Goal: Task Accomplishment & Management: Manage account settings

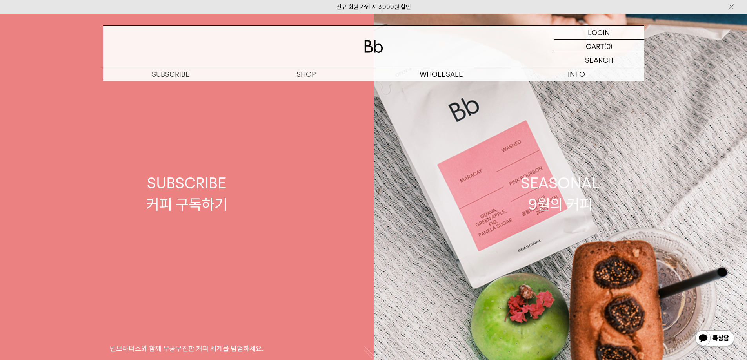
click at [293, 90] on link "SUBSCRIBE 커피 구독하기 빈브라더스와 함께 무궁무진한 커피 세계를 탐험하세요." at bounding box center [187, 194] width 374 height 360
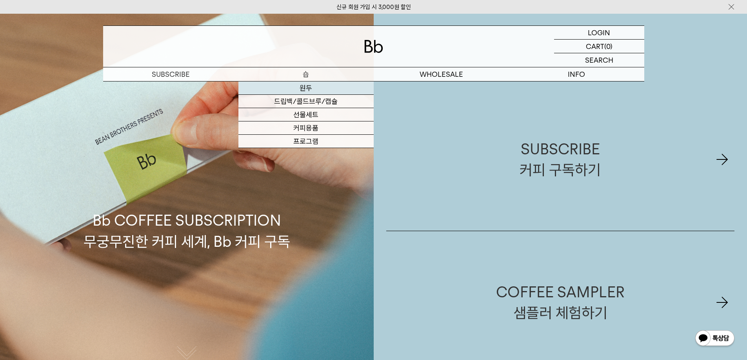
click at [323, 91] on link "원두" at bounding box center [305, 88] width 135 height 13
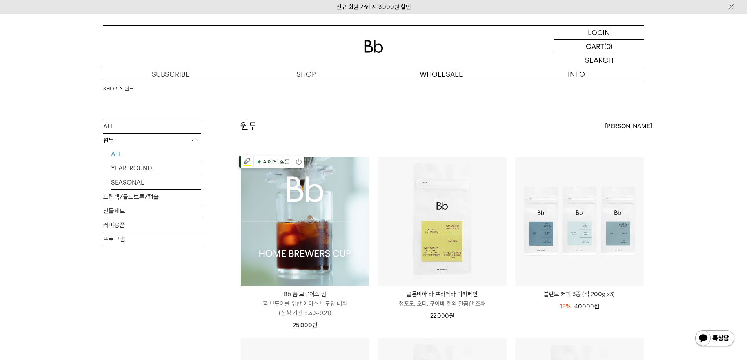
click at [312, 229] on img at bounding box center [305, 221] width 129 height 129
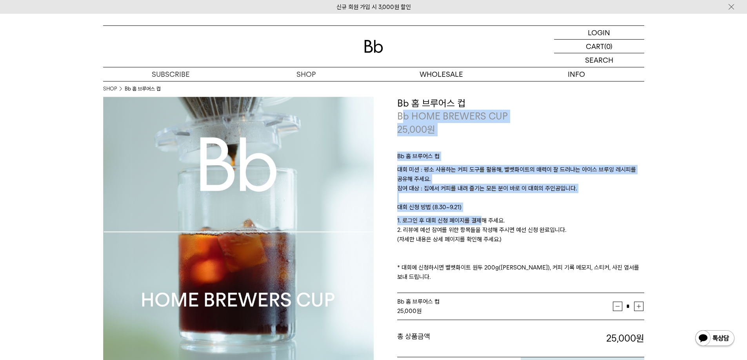
drag, startPoint x: 405, startPoint y: 123, endPoint x: 482, endPoint y: 216, distance: 120.3
click at [482, 216] on div "**********" at bounding box center [520, 241] width 247 height 289
click at [466, 163] on p "Bb 홈 브루어스 컵" at bounding box center [520, 158] width 247 height 13
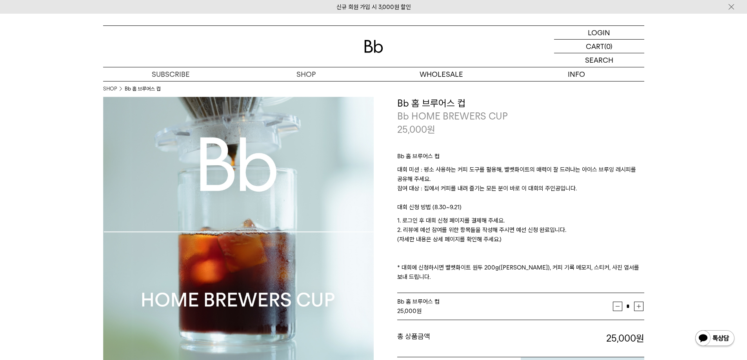
click at [418, 133] on p "25,000 원" at bounding box center [416, 129] width 38 height 13
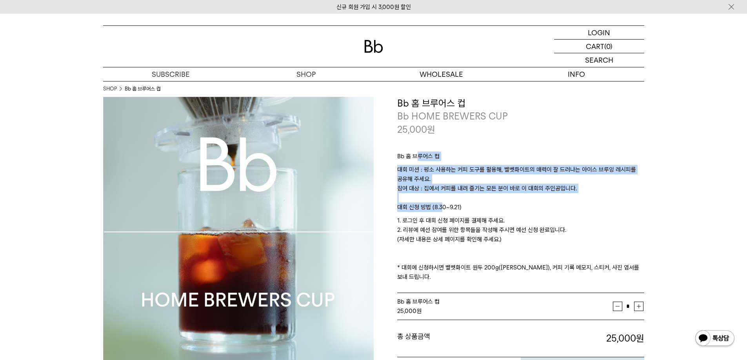
drag, startPoint x: 434, startPoint y: 195, endPoint x: 440, endPoint y: 206, distance: 12.5
click at [440, 207] on div "Bb 홈 브루어스 컵 대회 미션 : 평소 사용하는 커피 도구를 활용해, 벨벳화이트의 매력이 잘 드러나는 아이스 브루잉 레시피를 공유해 주세요.…" at bounding box center [520, 215] width 247 height 158
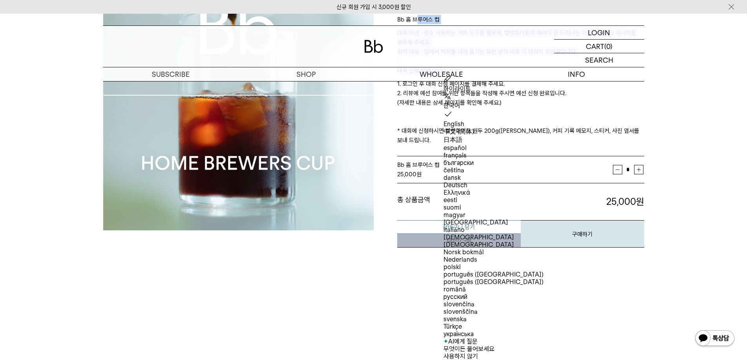
scroll to position [118, 0]
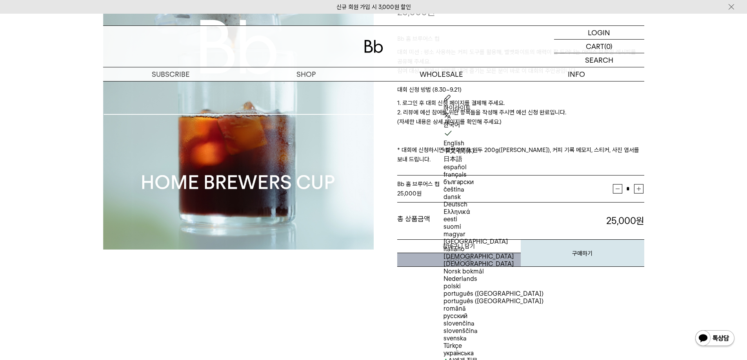
click at [423, 106] on p "1. 로그인 후 대회 신청 페이지를 결제해 주세요. 2. 리뷰에 예선 참여를 위한 항목들을 작성해 주시면 예선 신청 완료입니다. (자세한 내용…" at bounding box center [520, 131] width 247 height 66
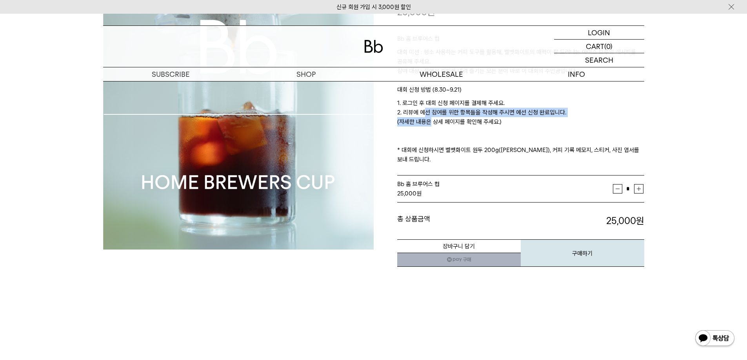
click at [426, 124] on p "1. 로그인 후 대회 신청 페이지를 결제해 주세요. 2. 리뷰에 예선 참여를 위한 항목들을 작성해 주시면 예선 신청 완료입니다. (자세한 내용…" at bounding box center [520, 131] width 247 height 66
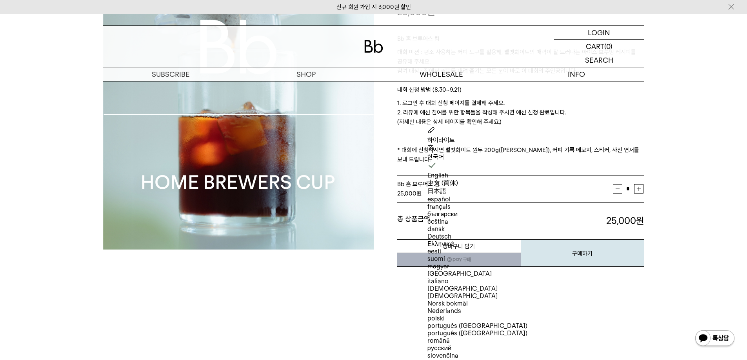
click at [432, 108] on p "1. 로그인 후 대회 신청 페이지를 결제해 주세요. 2. 리뷰에 예선 참여를 위한 항목들을 작성해 주시면 예선 신청 완료입니다. (자세한 내용…" at bounding box center [520, 131] width 247 height 66
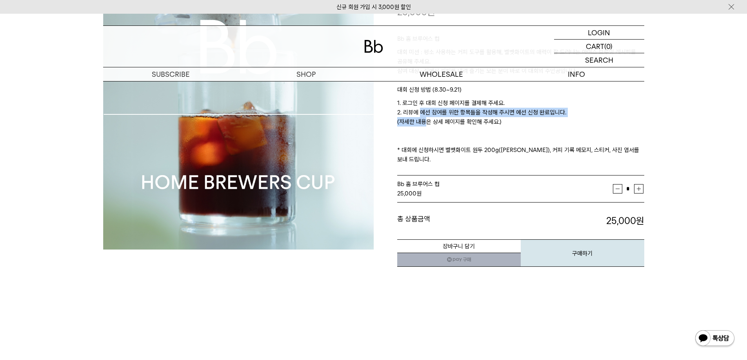
drag, startPoint x: 417, startPoint y: 113, endPoint x: 423, endPoint y: 121, distance: 10.2
click at [423, 121] on p "1. 로그인 후 대회 신청 페이지를 결제해 주세요. 2. 리뷰에 예선 참여를 위한 항목들을 작성해 주시면 예선 신청 완료입니다. (자세한 내용…" at bounding box center [520, 131] width 247 height 66
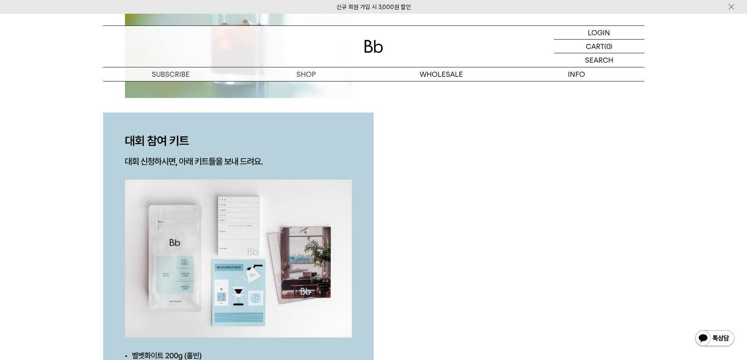
scroll to position [1725, 0]
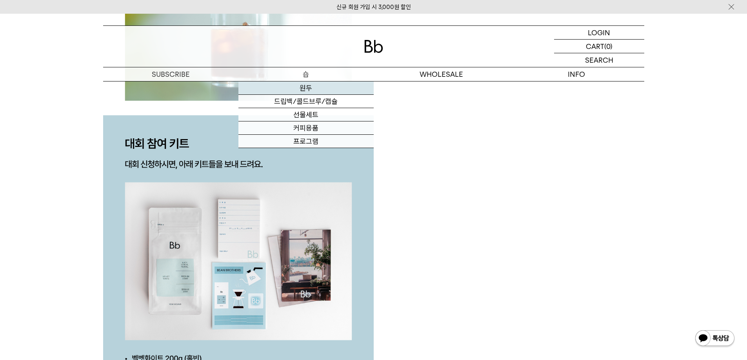
click at [300, 93] on link "원두" at bounding box center [305, 88] width 135 height 13
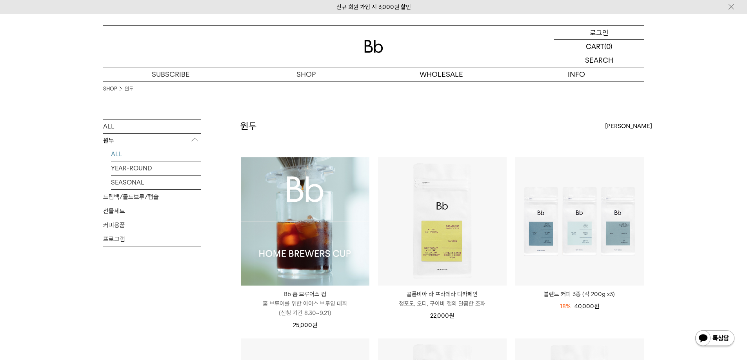
click at [605, 34] on p "로그인" at bounding box center [599, 32] width 19 height 13
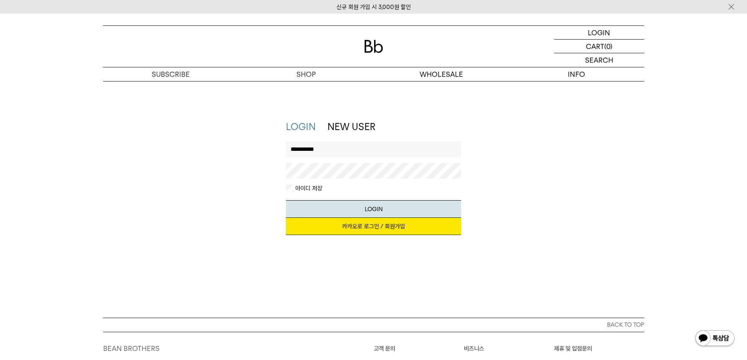
click at [286, 200] on button "LOGIN" at bounding box center [373, 209] width 175 height 18
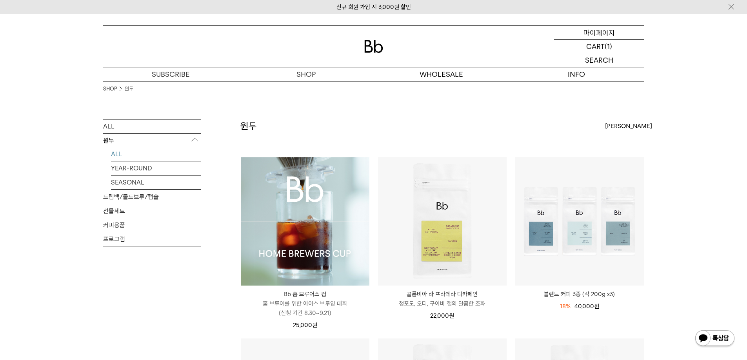
click at [603, 37] on p "마이페이지" at bounding box center [598, 32] width 31 height 13
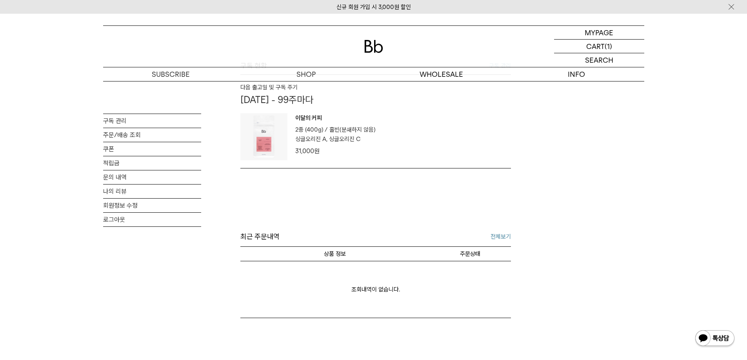
scroll to position [118, 0]
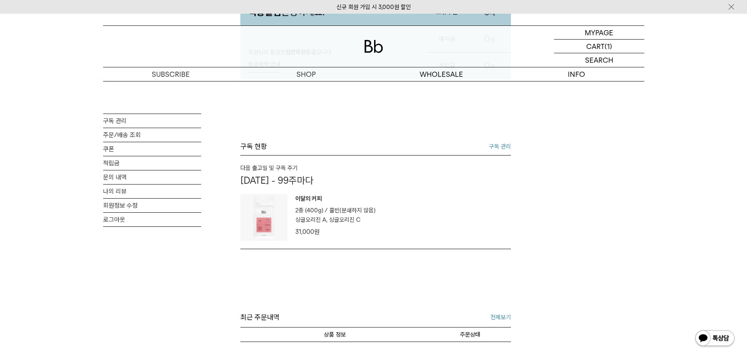
click at [492, 146] on link "구독 관리" at bounding box center [500, 146] width 22 height 9
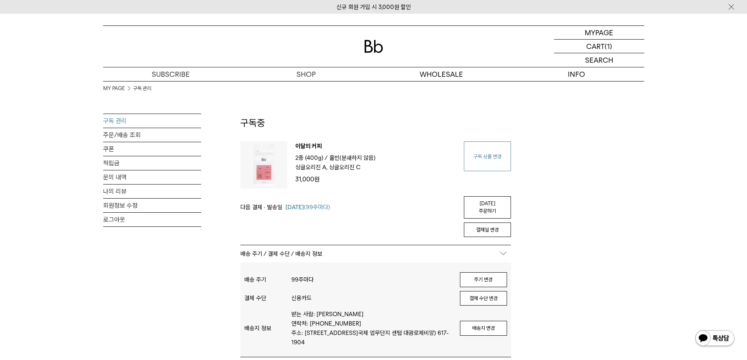
click at [495, 150] on link "구독 상품 변경" at bounding box center [487, 157] width 47 height 30
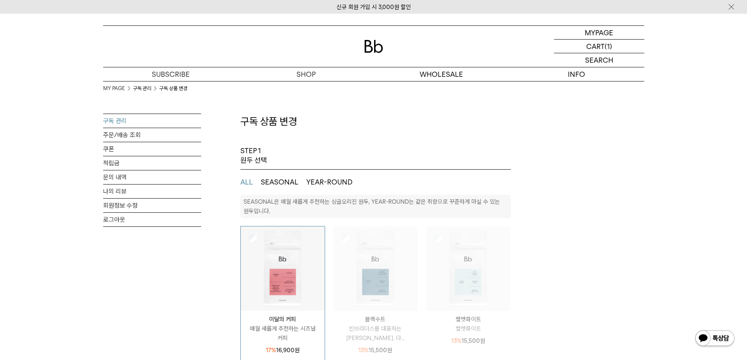
select select "**"
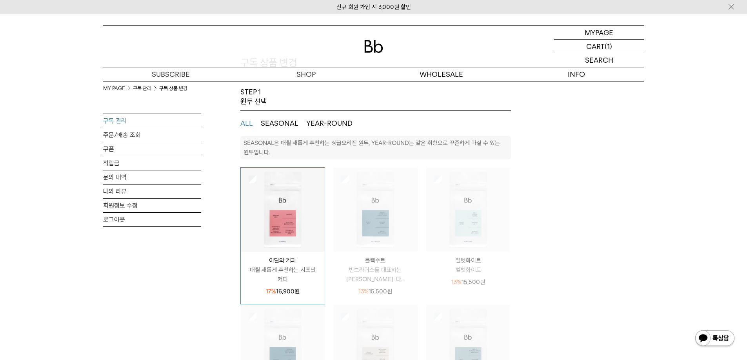
scroll to position [78, 0]
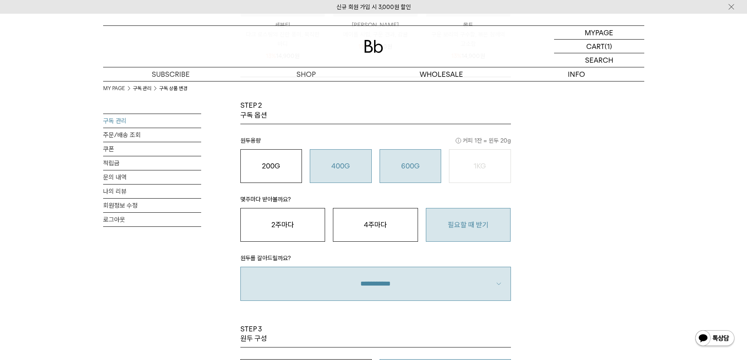
click at [407, 156] on button "600G 43,000 원" at bounding box center [410, 166] width 62 height 34
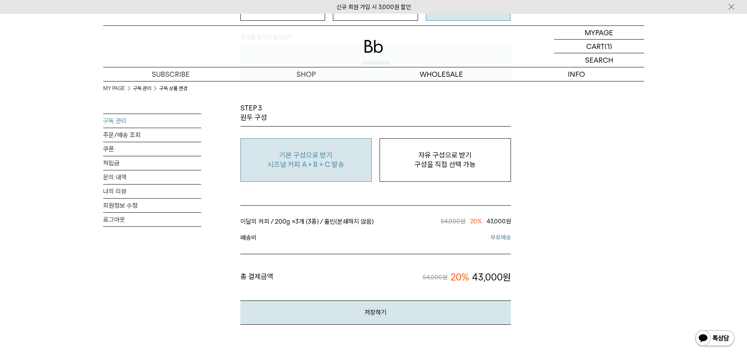
scroll to position [666, 0]
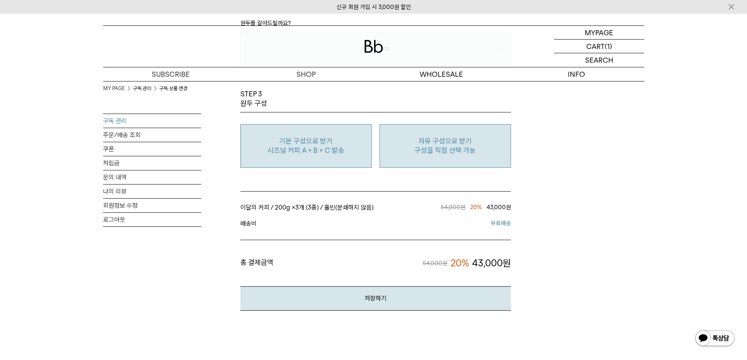
click at [442, 158] on button "자유 구성으로 받기 구성을 직접 선택 가능" at bounding box center [444, 146] width 131 height 44
type input "*"
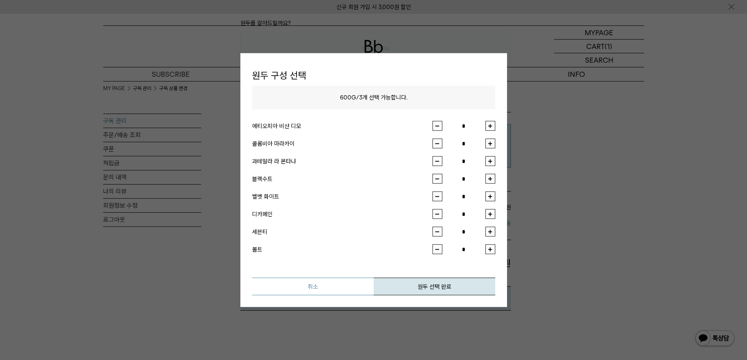
click at [316, 288] on button "취소" at bounding box center [313, 287] width 122 height 18
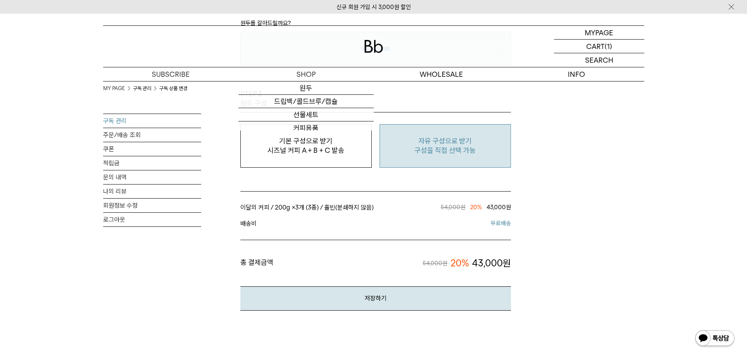
click at [388, 45] on div at bounding box center [373, 46] width 541 height 41
click at [378, 45] on img at bounding box center [373, 46] width 19 height 13
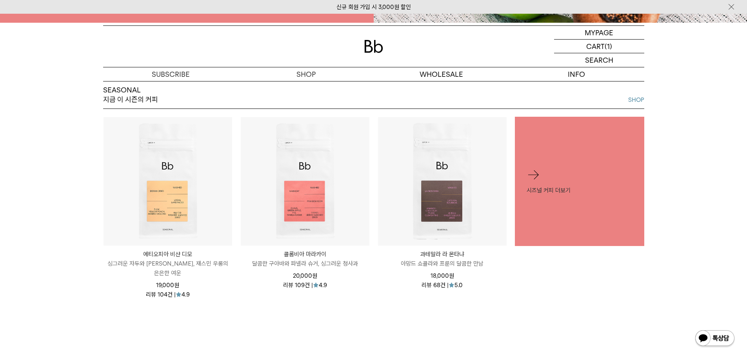
scroll to position [353, 0]
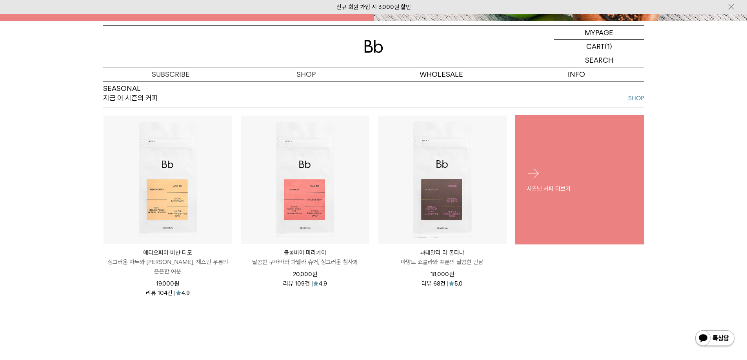
click at [552, 176] on div "시즈널 커피 더보기" at bounding box center [579, 179] width 129 height 51
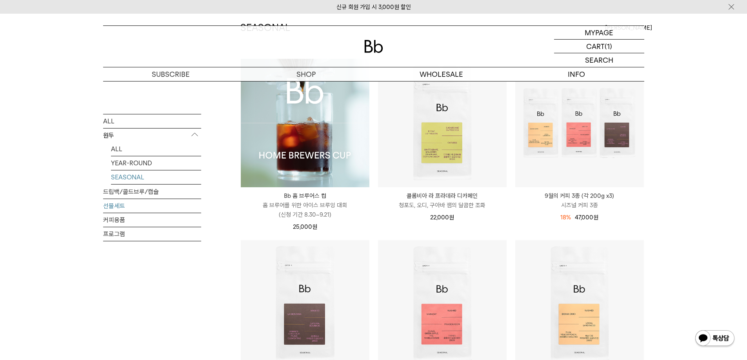
scroll to position [157, 0]
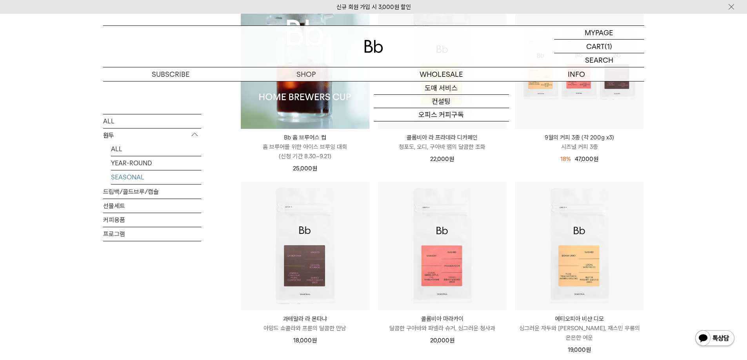
click at [369, 42] on img at bounding box center [373, 46] width 19 height 13
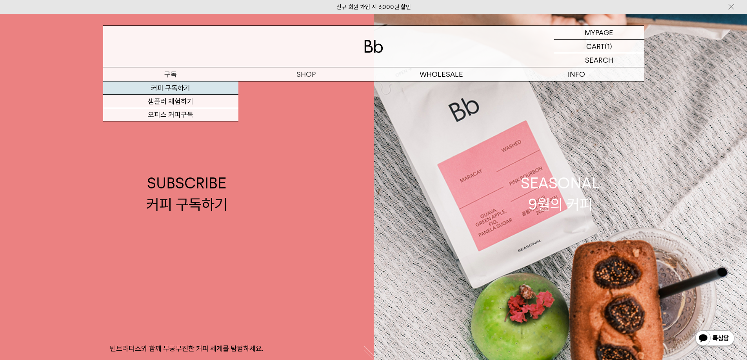
click at [176, 86] on link "커피 구독하기" at bounding box center [170, 88] width 135 height 13
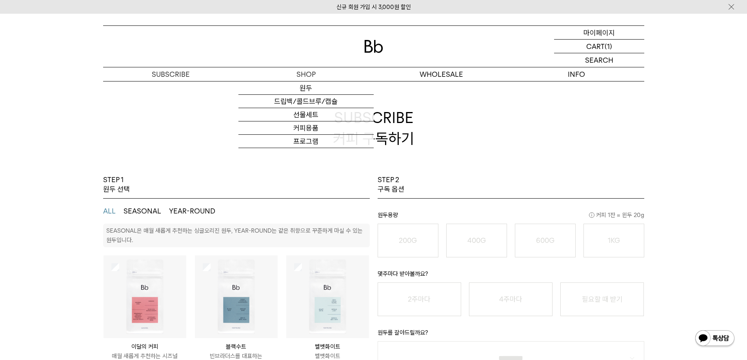
click at [596, 31] on p "마이페이지" at bounding box center [598, 32] width 31 height 13
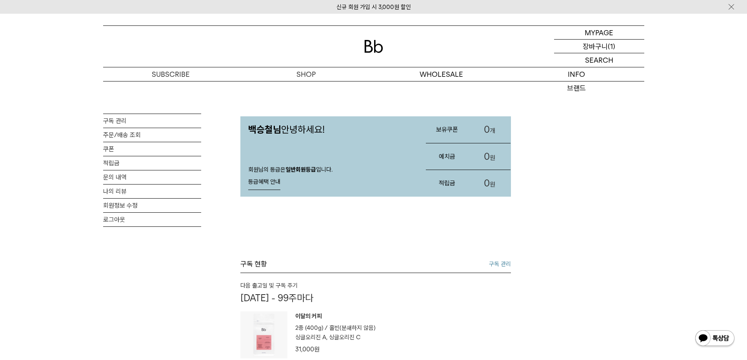
click at [600, 45] on p "장바구니" at bounding box center [595, 46] width 25 height 13
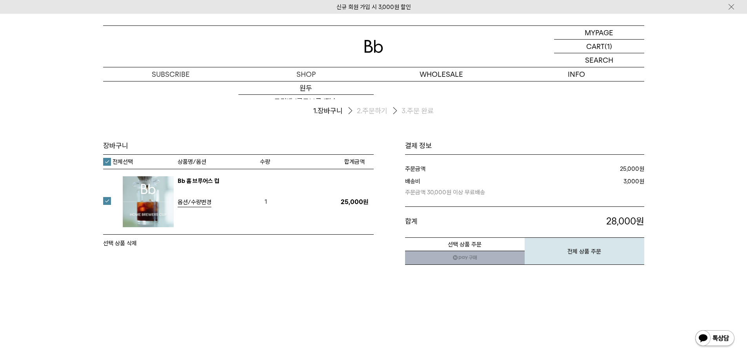
click at [374, 46] on img at bounding box center [373, 46] width 19 height 13
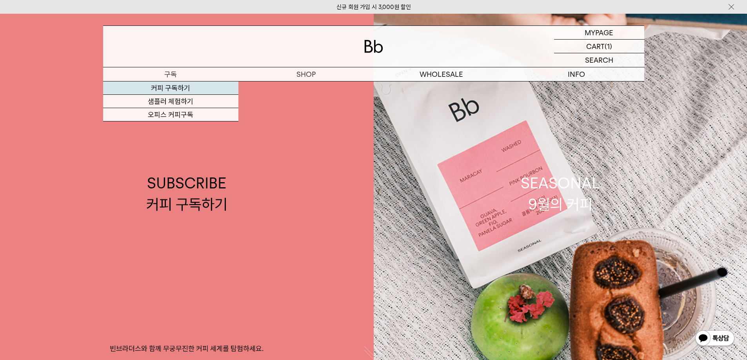
click at [165, 87] on link "커피 구독하기" at bounding box center [170, 88] width 135 height 13
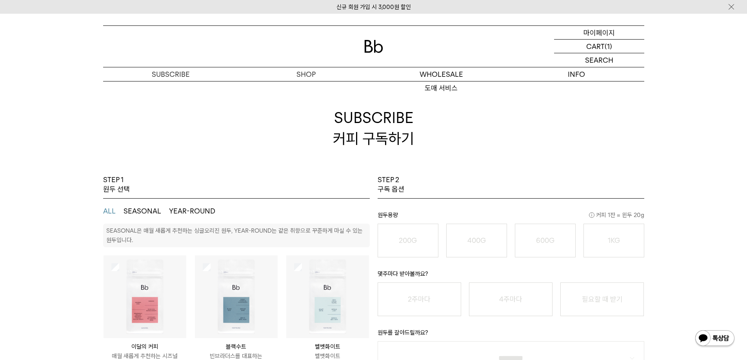
click at [594, 34] on p "마이페이지" at bounding box center [598, 32] width 31 height 13
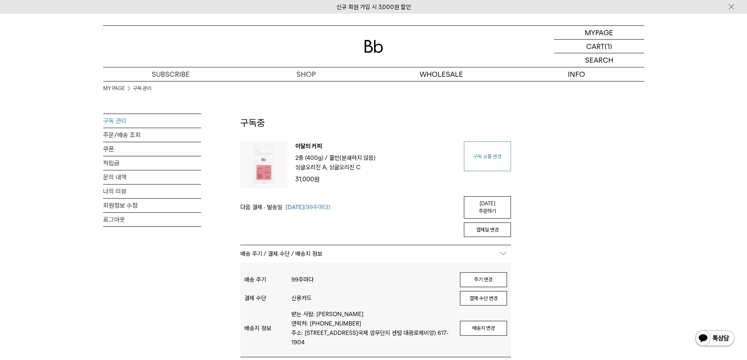
click at [494, 164] on link "구독 상품 변경" at bounding box center [487, 157] width 47 height 30
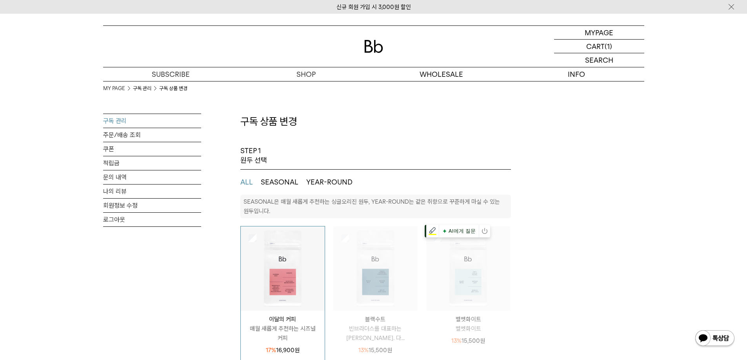
select select "**"
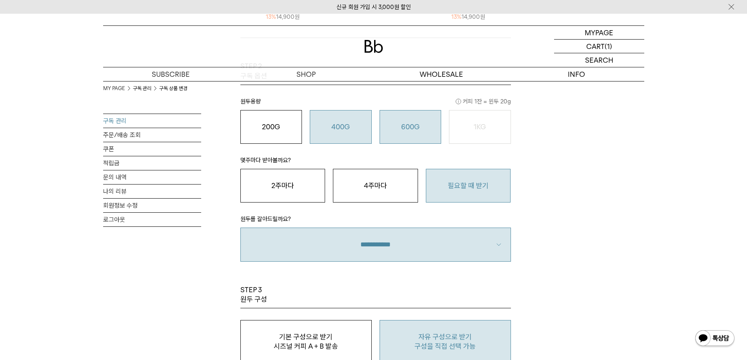
click at [430, 135] on button "600G 43,000 원" at bounding box center [410, 127] width 62 height 34
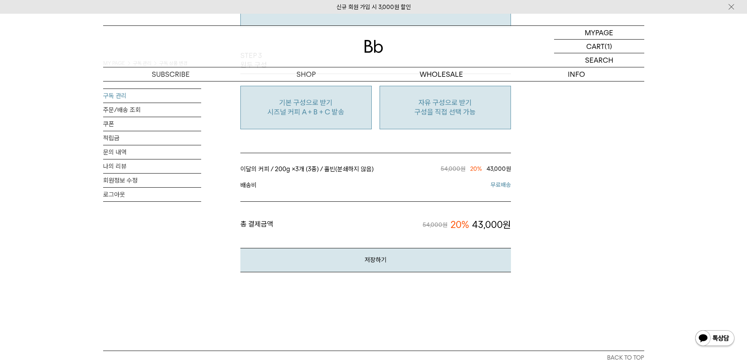
scroll to position [706, 0]
click at [432, 123] on button "자유 구성으로 받기 구성을 직접 선택 가능" at bounding box center [444, 107] width 131 height 44
type input "*"
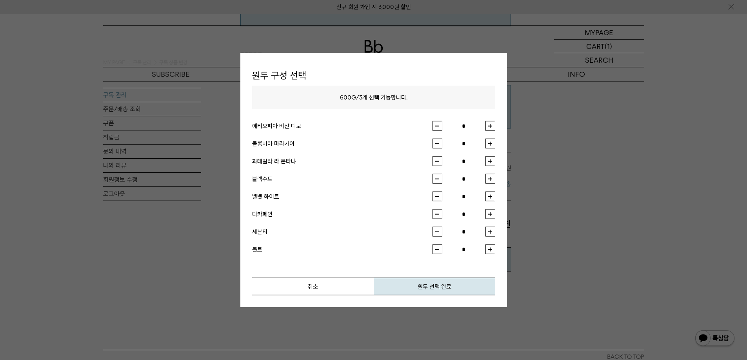
click at [489, 199] on button "button" at bounding box center [490, 197] width 10 height 10
type input "*"
click at [488, 127] on button "button" at bounding box center [490, 126] width 10 height 10
type input "*"
click at [488, 143] on button "button" at bounding box center [490, 144] width 10 height 10
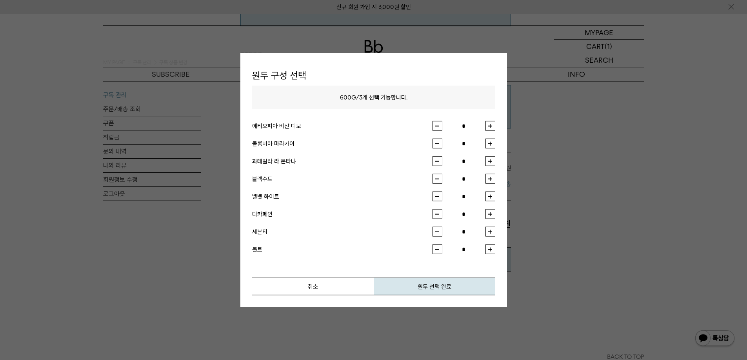
type input "*"
click at [443, 293] on button "원두 선택 완료" at bounding box center [435, 287] width 122 height 18
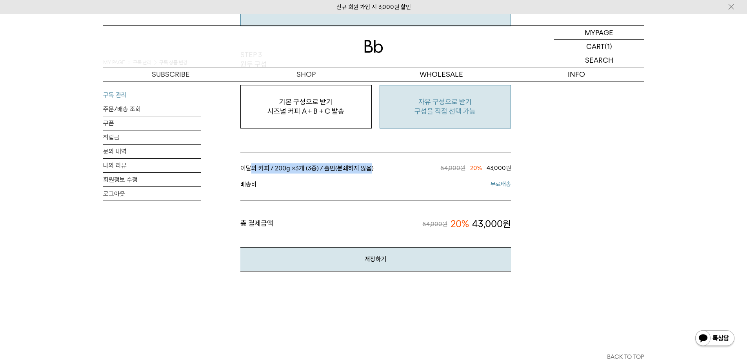
drag, startPoint x: 251, startPoint y: 169, endPoint x: 370, endPoint y: 168, distance: 118.8
click at [370, 168] on span "이달의 커피 / 200g × 3개 (3종) / 홀빈(분쇄하지 않음) / 주기" at bounding box center [307, 168] width 135 height 10
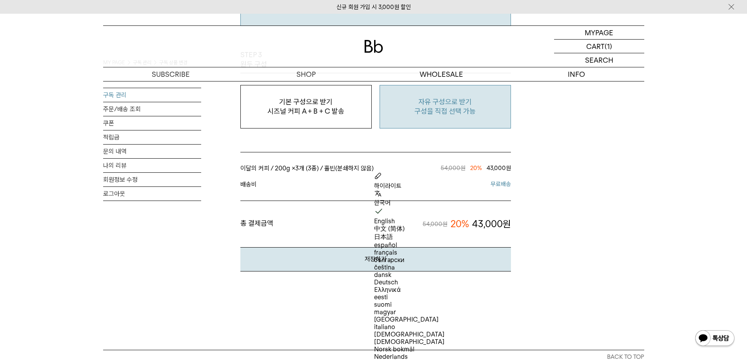
click at [348, 192] on li "배송비 무료배송" at bounding box center [375, 184] width 270 height 16
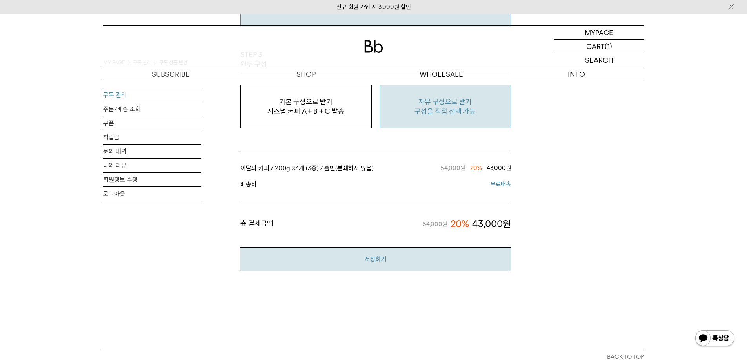
click at [360, 265] on button "저장하기" at bounding box center [375, 259] width 270 height 24
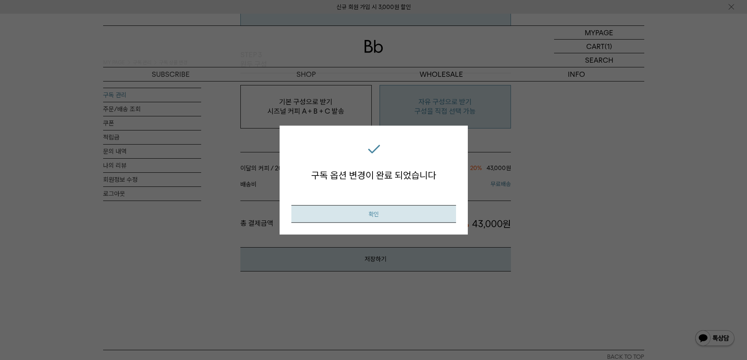
click at [374, 217] on button "확인" at bounding box center [373, 214] width 165 height 18
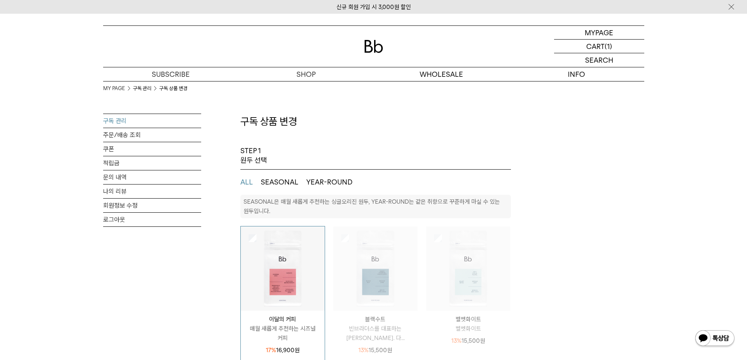
select select "**"
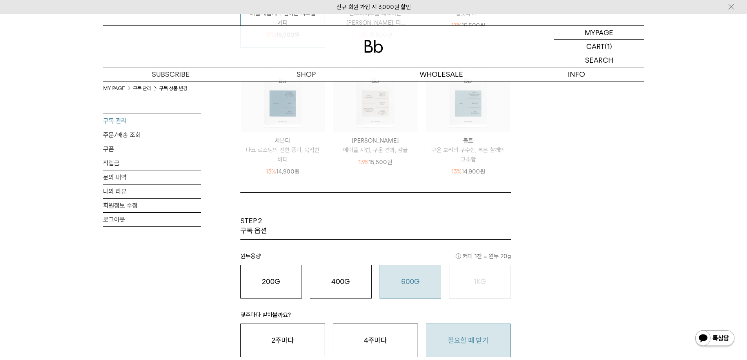
scroll to position [314, 0]
click at [127, 131] on link "주문/배송 조회" at bounding box center [152, 135] width 98 height 14
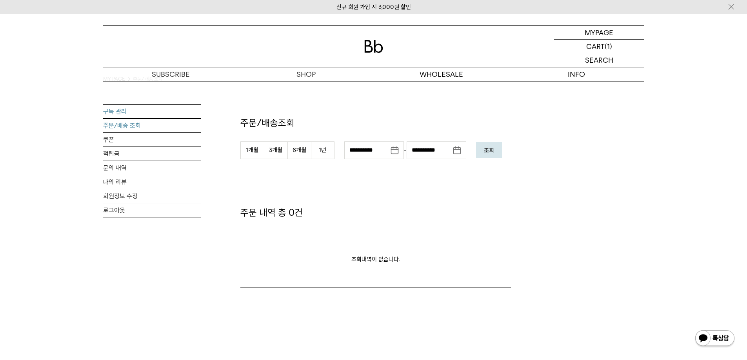
click at [117, 109] on link "구독 관리" at bounding box center [152, 112] width 98 height 14
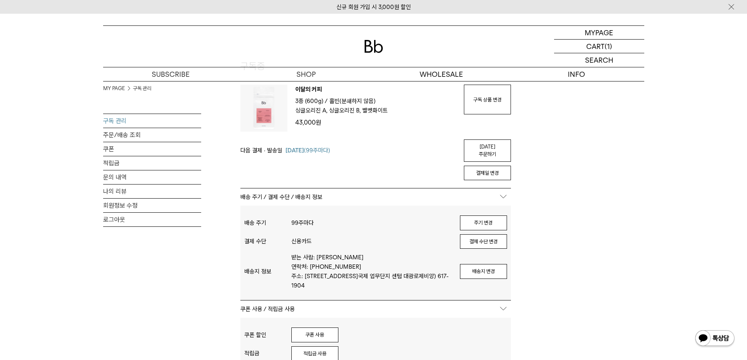
scroll to position [39, 0]
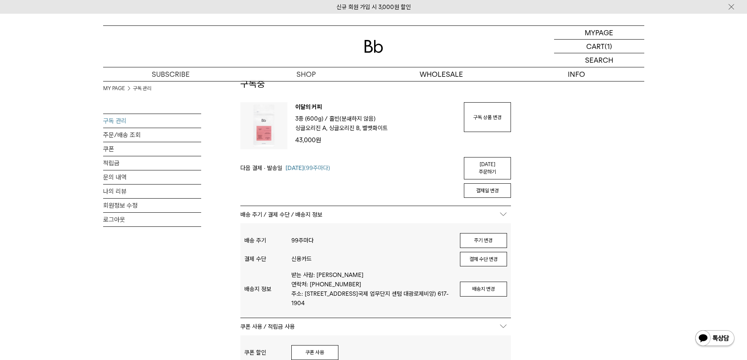
click at [478, 165] on link "[DATE] 주문하기" at bounding box center [487, 168] width 47 height 22
